Goal: Task Accomplishment & Management: Manage account settings

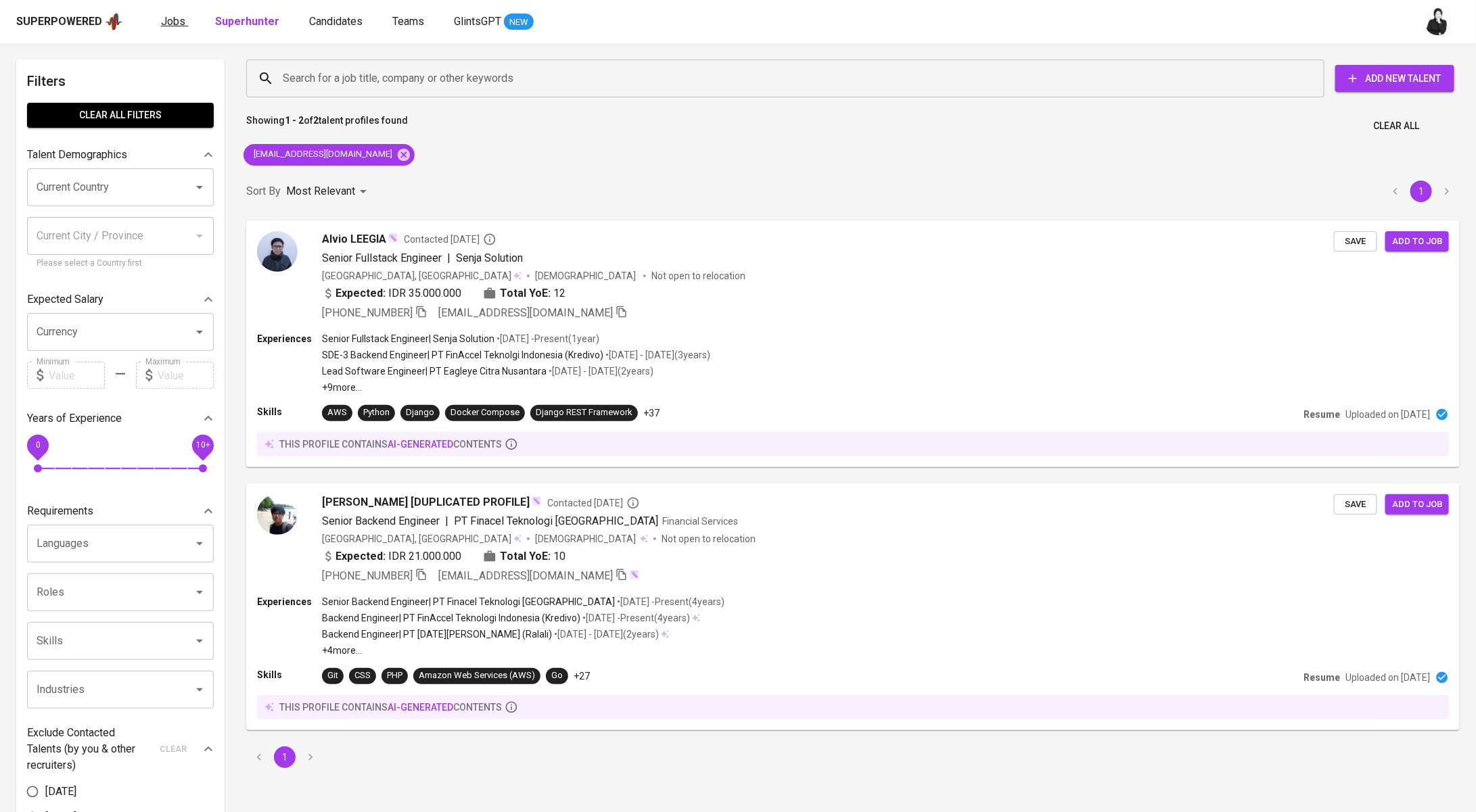
click at [163, 20] on span "Jobs" at bounding box center [173, 21] width 24 height 13
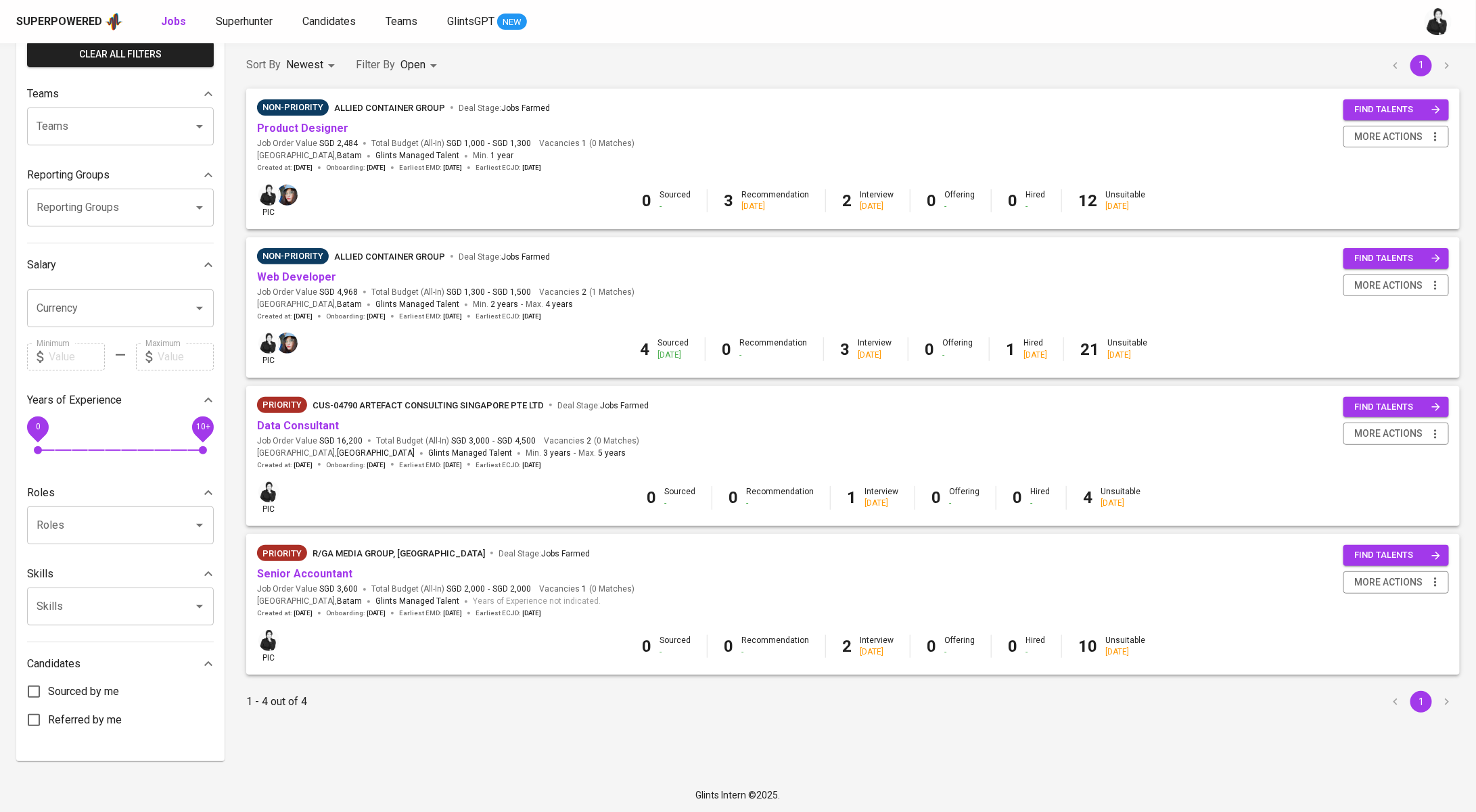
scroll to position [74, 0]
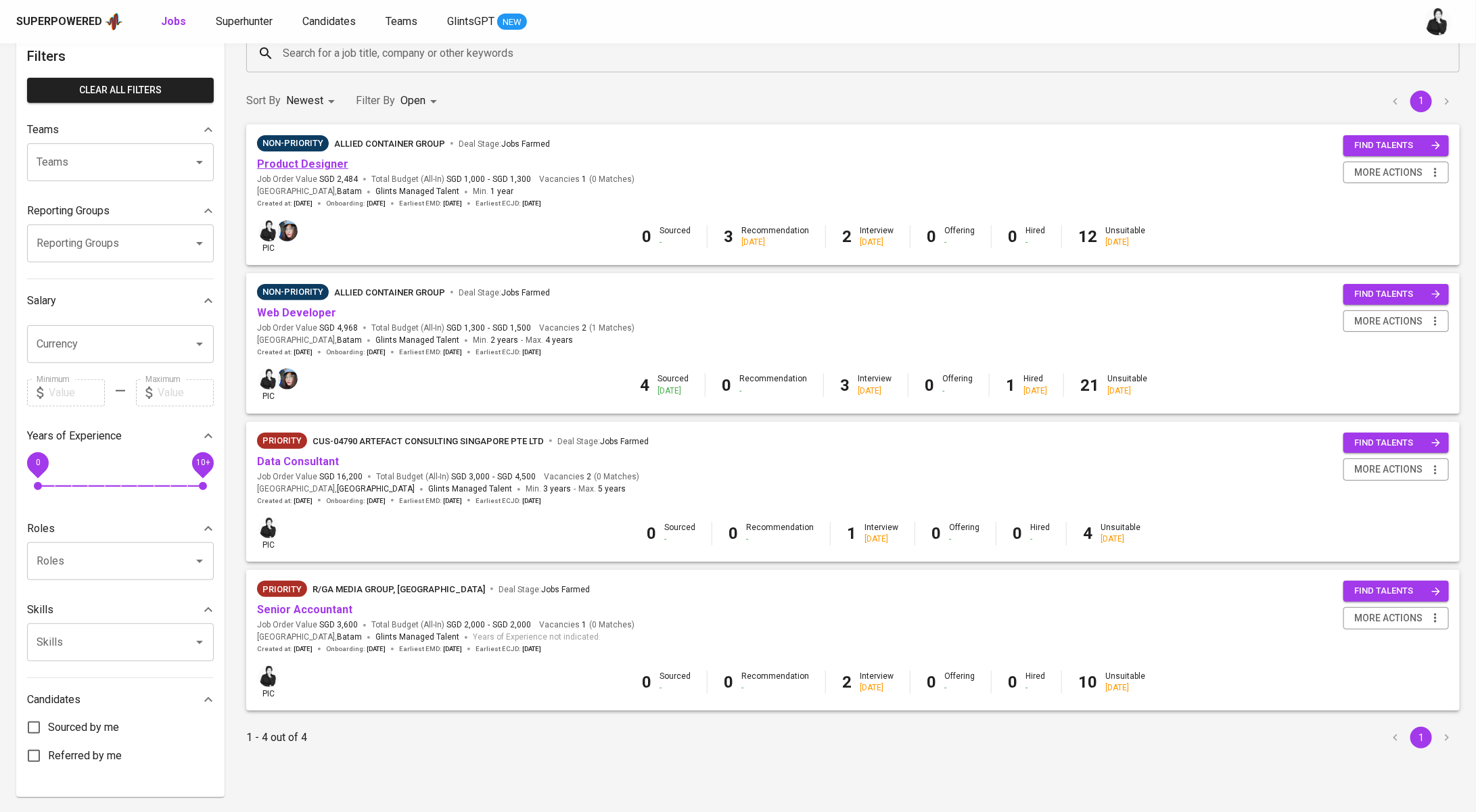
click at [285, 160] on link "Product Designer" at bounding box center [303, 164] width 91 height 13
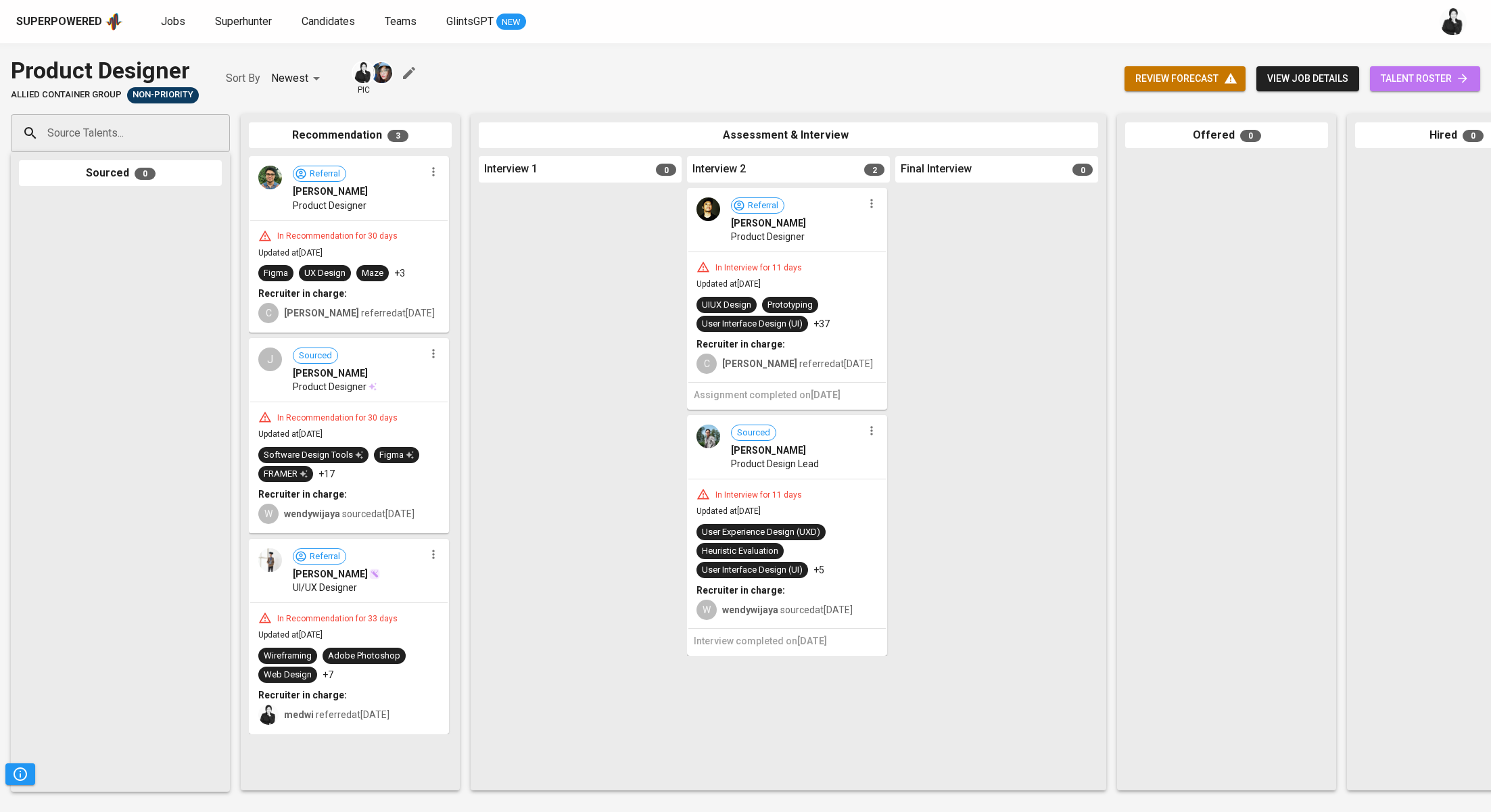
click at [1386, 71] on span "talent roster" at bounding box center [1425, 78] width 88 height 17
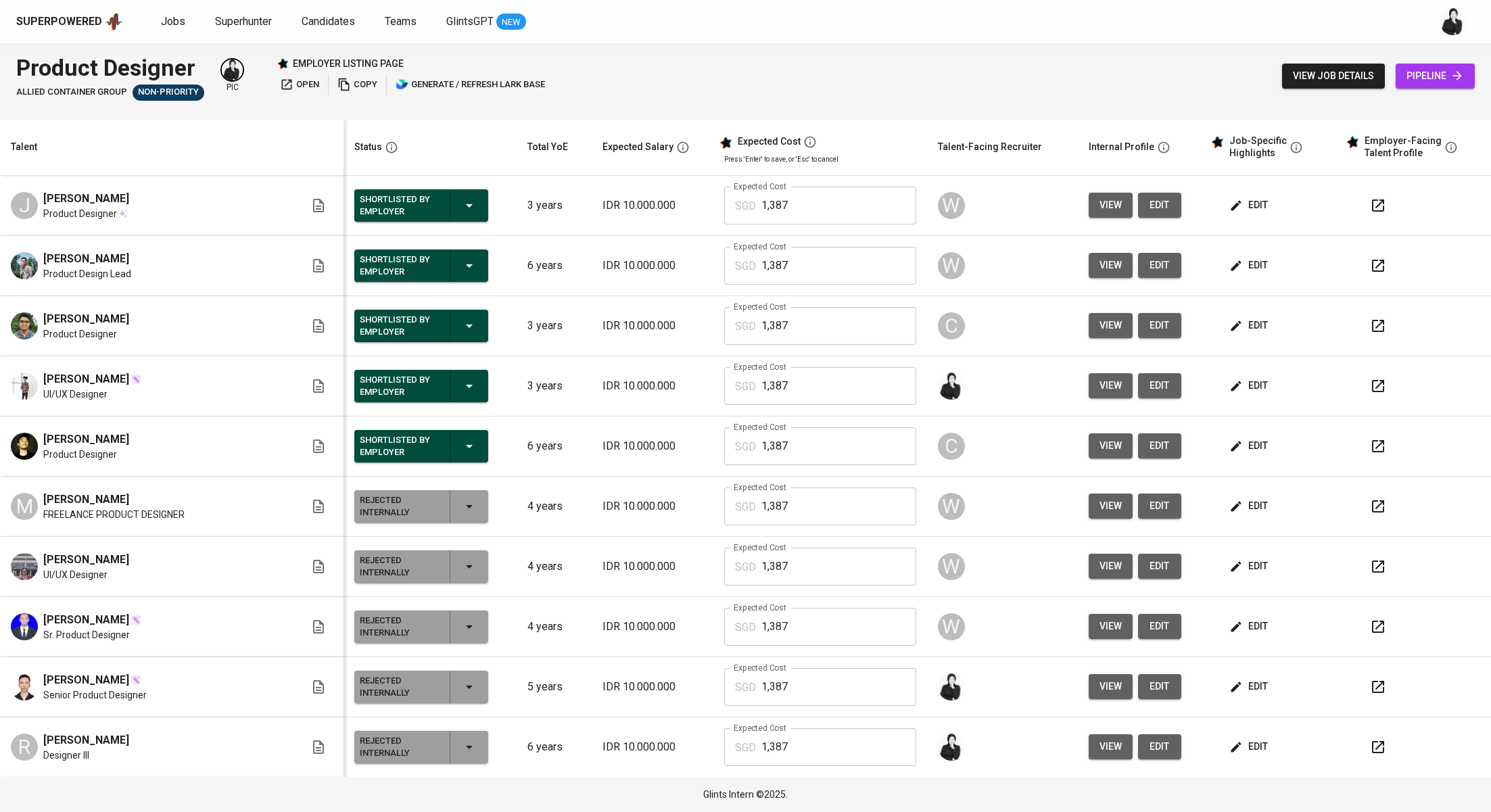
drag, startPoint x: 154, startPoint y: 320, endPoint x: 22, endPoint y: 320, distance: 132.0
click at [22, 320] on div "[PERSON_NAME] Product Designer" at bounding box center [158, 326] width 294 height 30
copy span "[PERSON_NAME]"
click at [110, 427] on td "[PERSON_NAME] Product Designer" at bounding box center [172, 446] width 344 height 60
drag, startPoint x: 114, startPoint y: 434, endPoint x: 35, endPoint y: 435, distance: 79.0
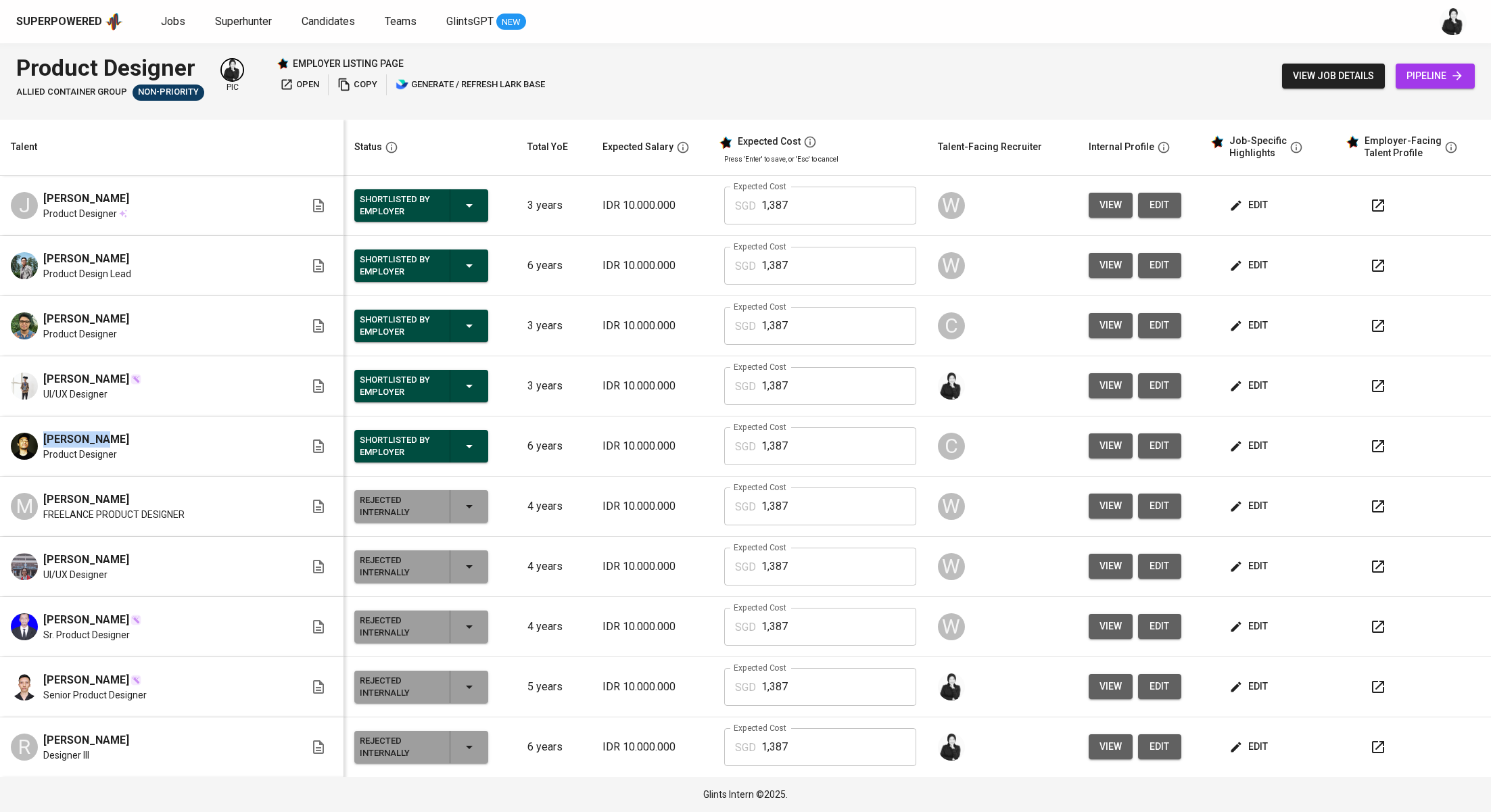
click at [35, 435] on div "[PERSON_NAME] Product Designer" at bounding box center [158, 446] width 294 height 30
copy span "[PERSON_NAME]"
drag, startPoint x: 201, startPoint y: 261, endPoint x: 31, endPoint y: 268, distance: 170.1
click at [31, 268] on div "[PERSON_NAME] Product Design Lead" at bounding box center [158, 266] width 294 height 30
copy span "[PERSON_NAME]"
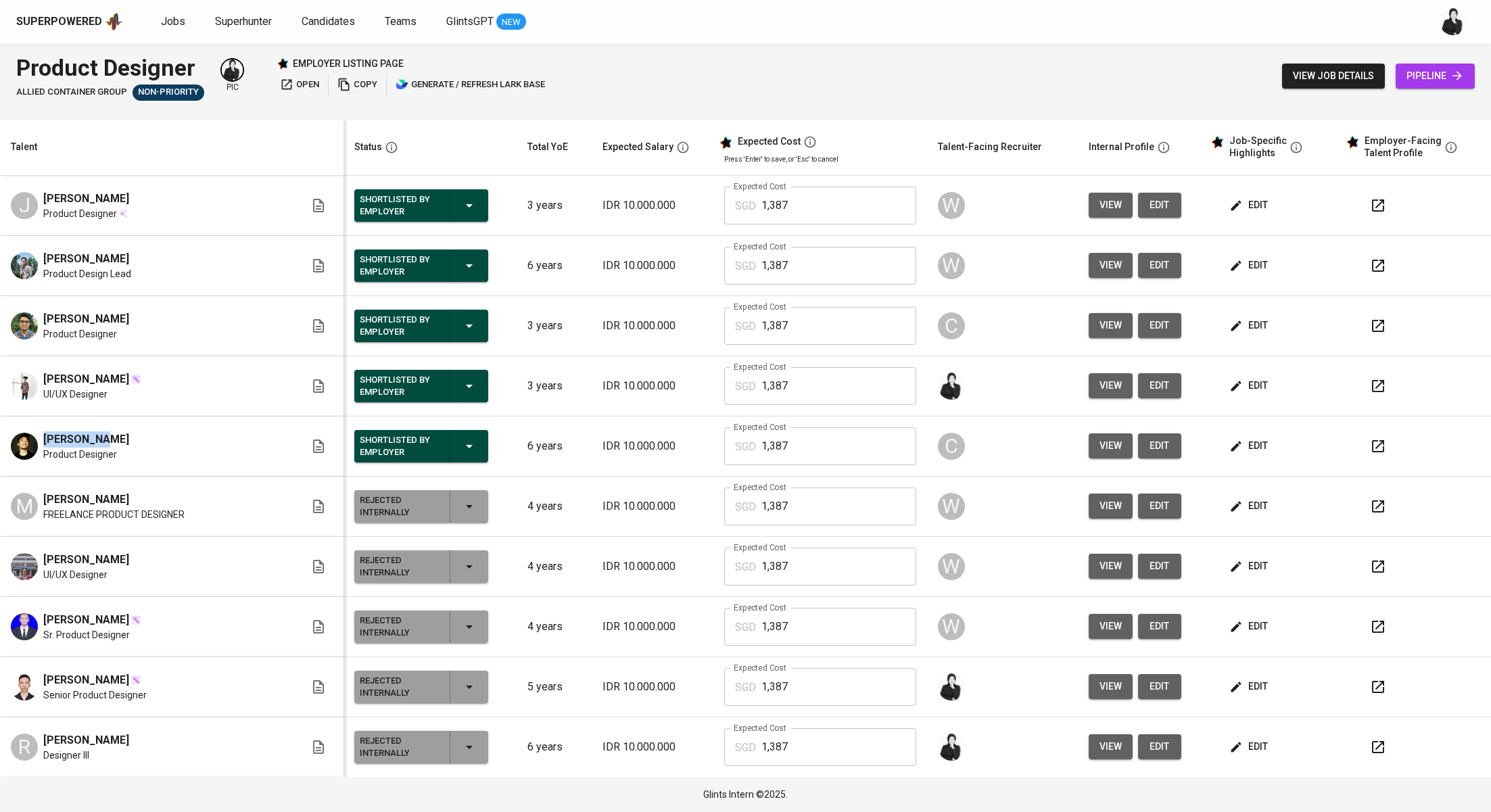
drag, startPoint x: 132, startPoint y: 196, endPoint x: 41, endPoint y: 194, distance: 91.0
click at [41, 194] on div "J [PERSON_NAME] Product Designer" at bounding box center [158, 206] width 294 height 30
copy span "[PERSON_NAME]"
drag, startPoint x: 109, startPoint y: 381, endPoint x: 14, endPoint y: 379, distance: 95.0
click at [14, 379] on div "[PERSON_NAME] UI/UX Designer" at bounding box center [158, 386] width 294 height 30
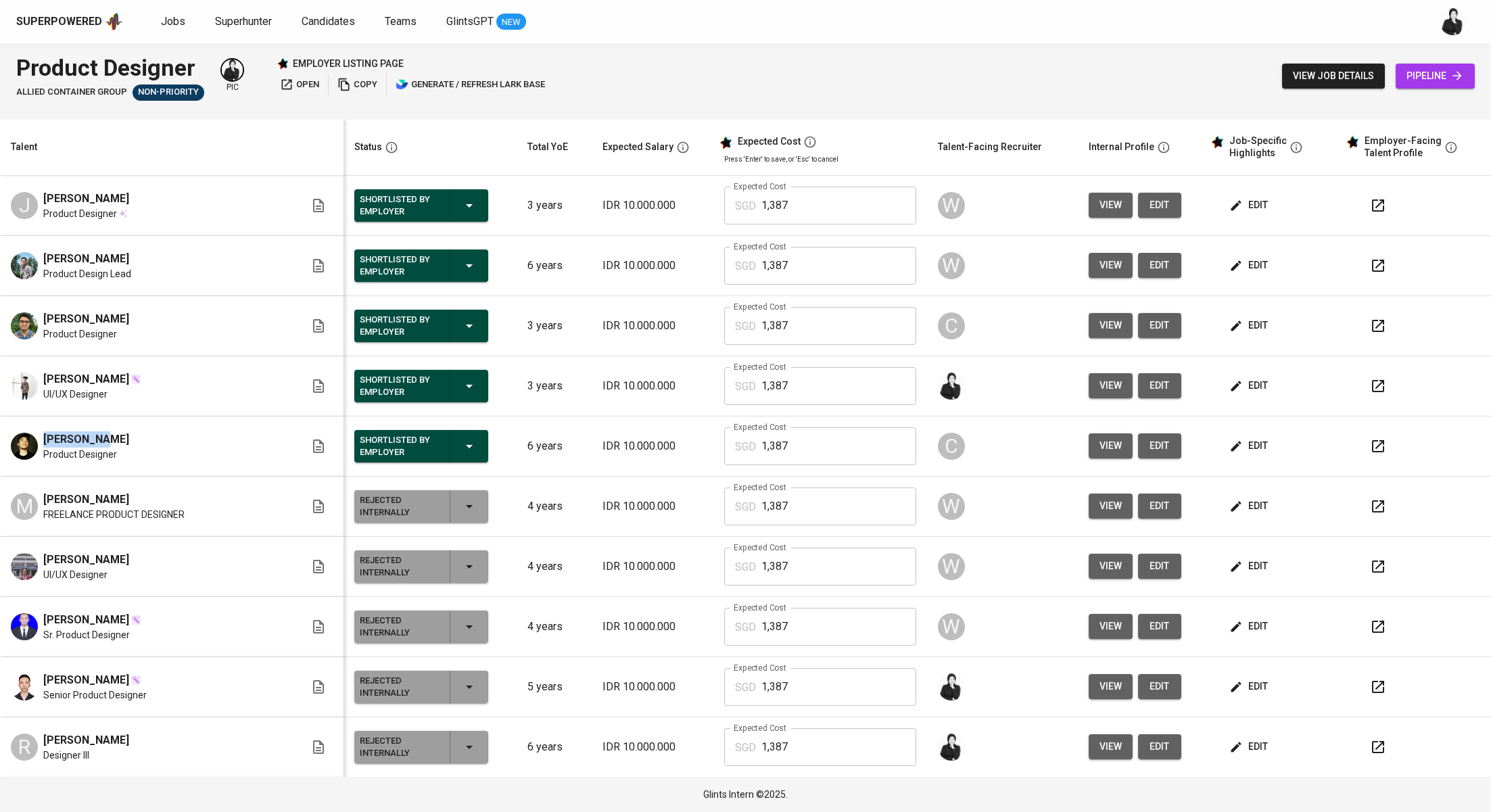
copy span "[PERSON_NAME]"
click at [305, 88] on span "open" at bounding box center [300, 84] width 39 height 16
click at [162, 20] on span "Jobs" at bounding box center [173, 21] width 24 height 13
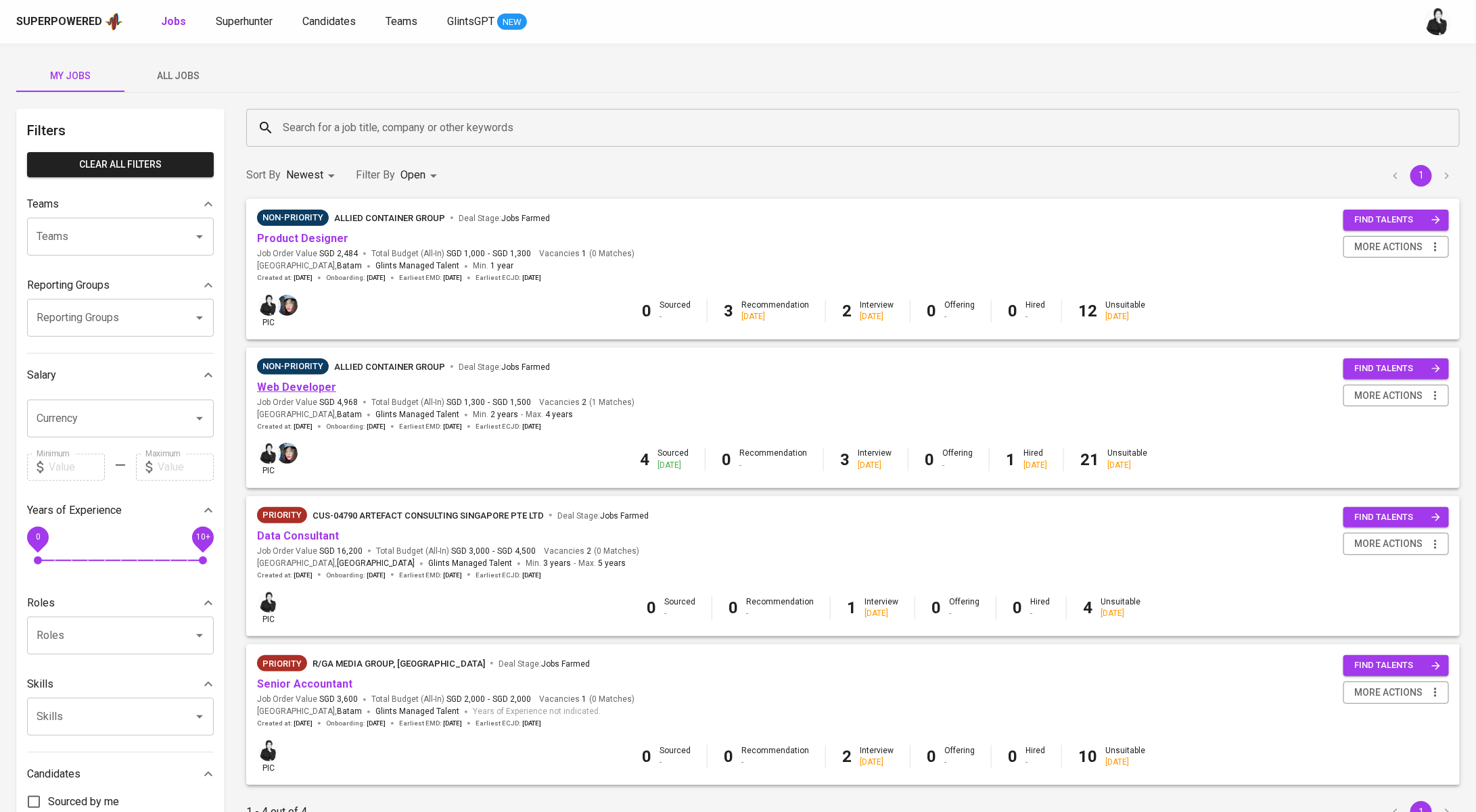
click at [317, 381] on link "Web Developer" at bounding box center [296, 387] width 79 height 13
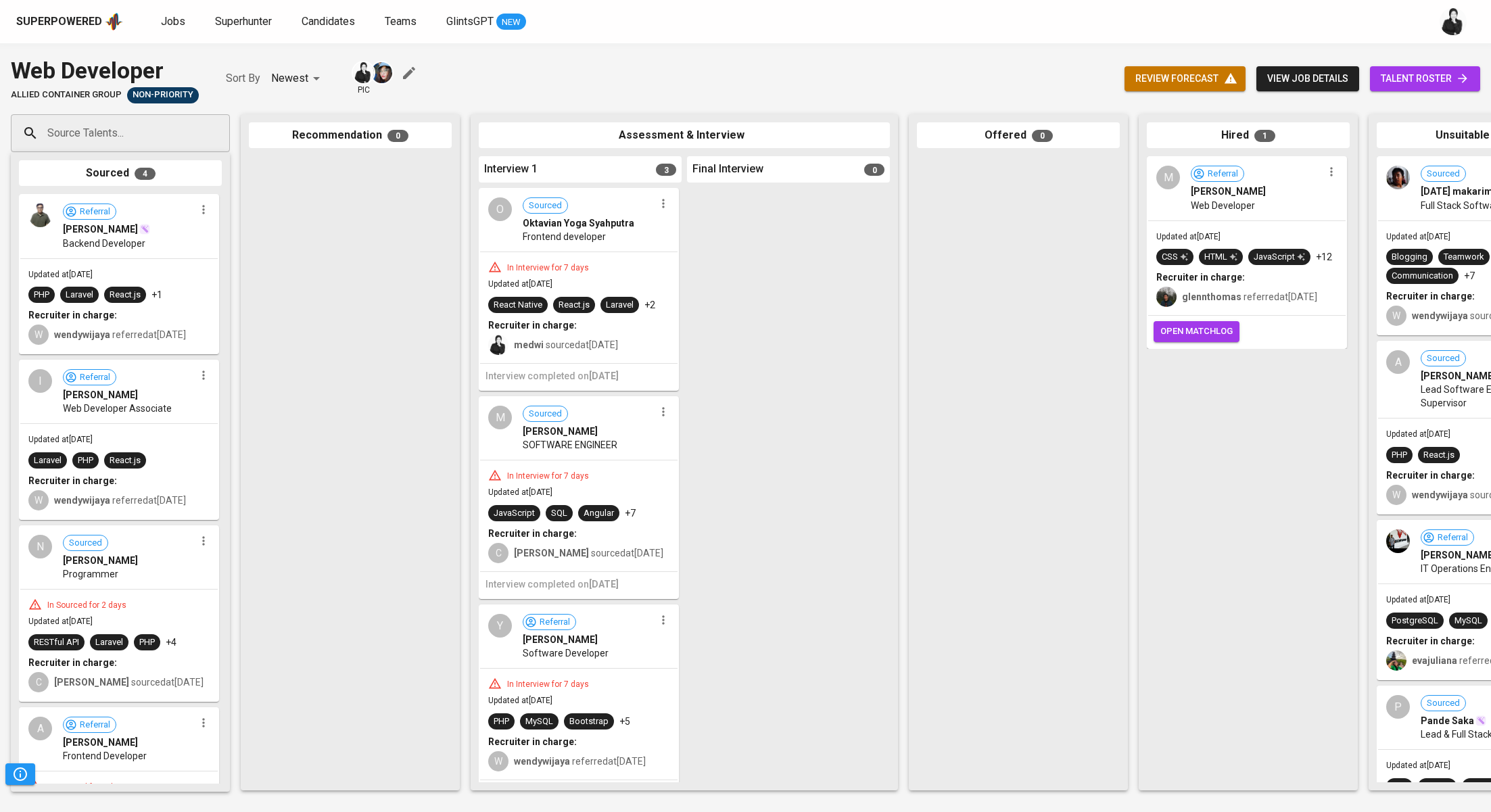
click at [1442, 73] on span "talent roster" at bounding box center [1425, 78] width 88 height 17
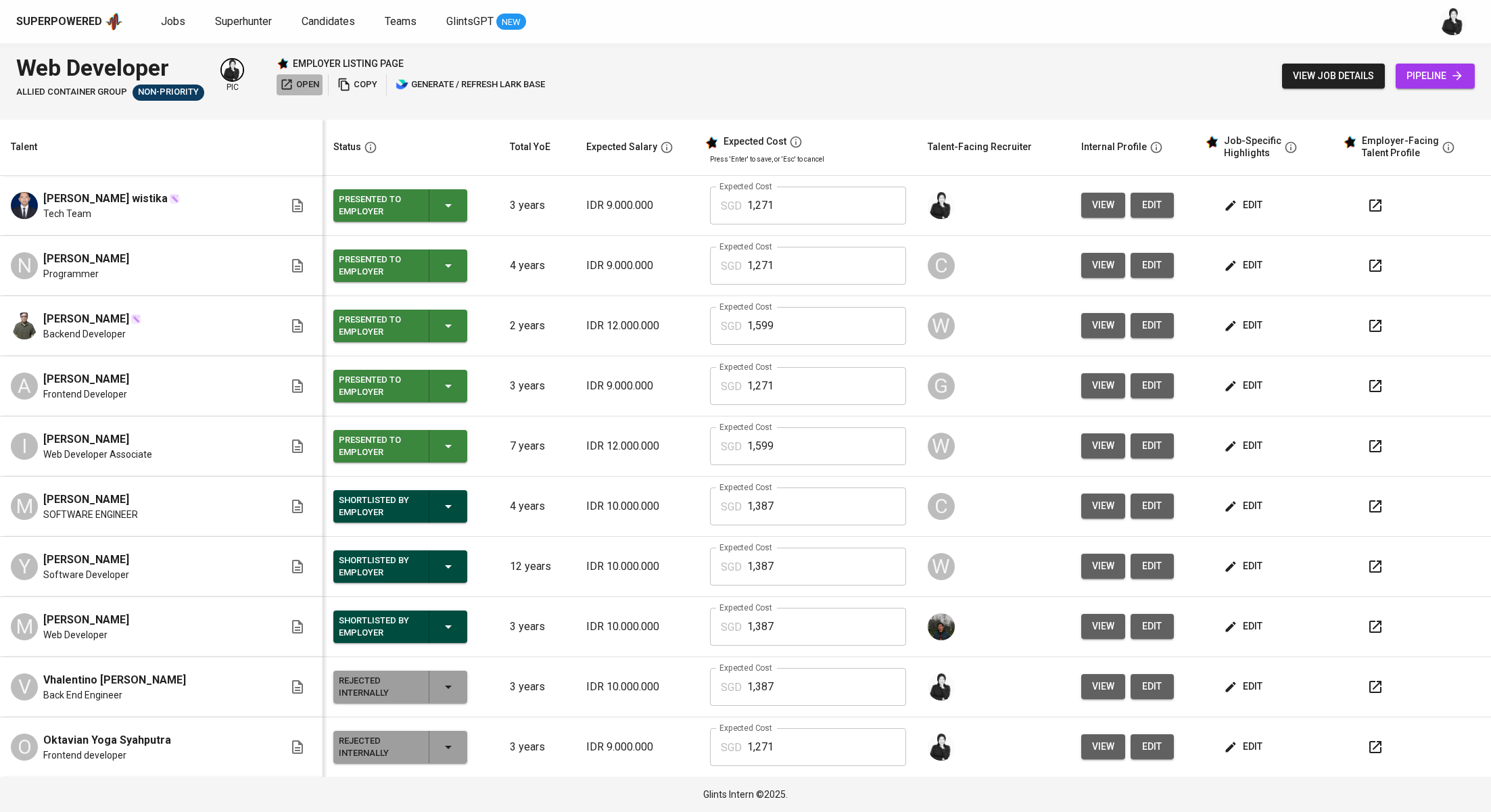
click at [288, 82] on icon "button" at bounding box center [287, 84] width 10 height 10
